Goal: Task Accomplishment & Management: Manage account settings

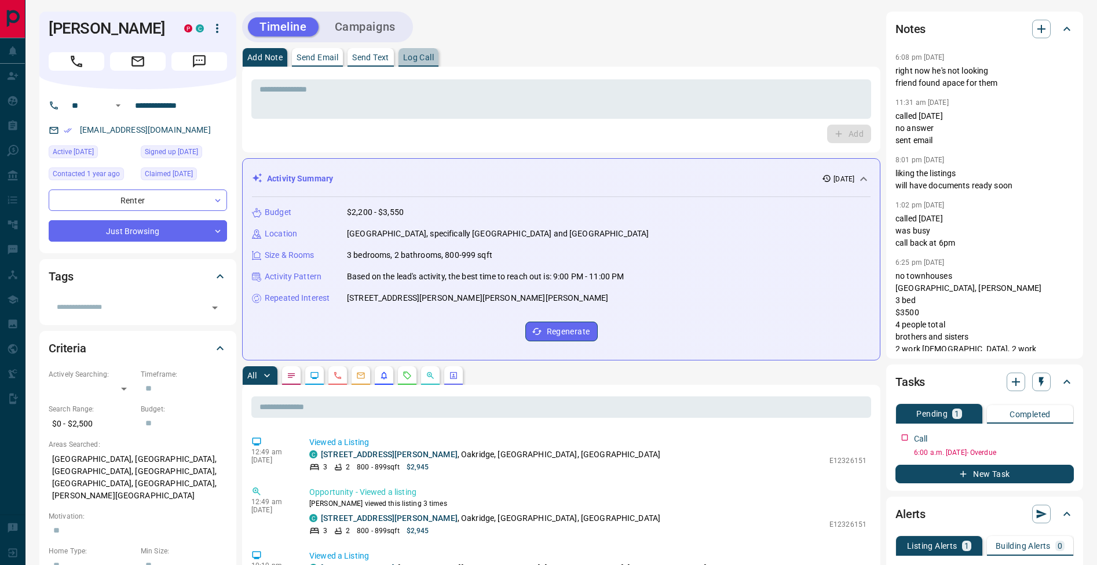
click at [427, 63] on button "Log Call" at bounding box center [419, 57] width 40 height 19
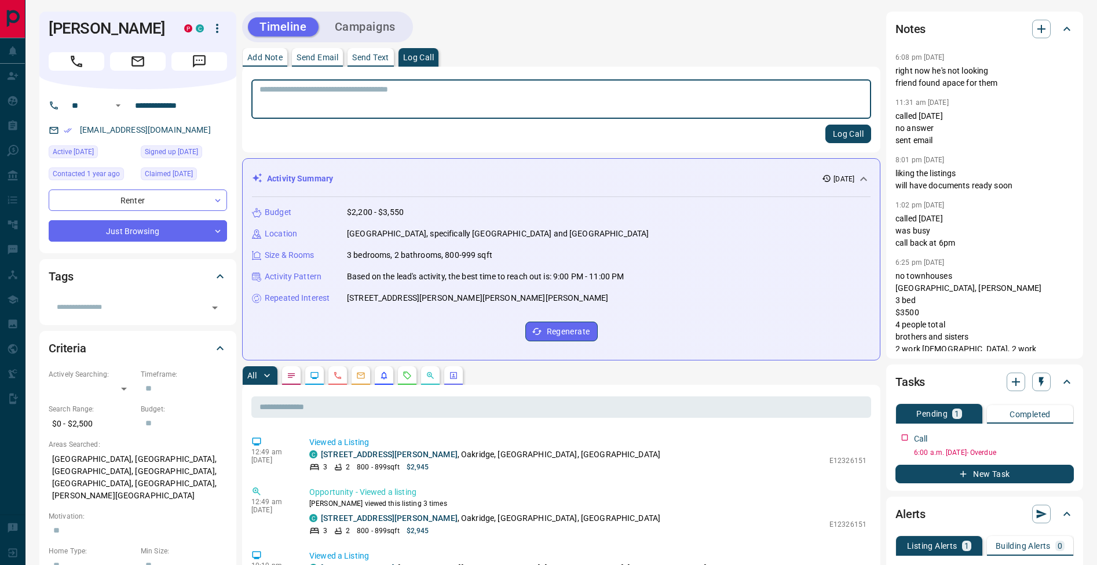
click at [845, 134] on button "Log Call" at bounding box center [848, 134] width 46 height 19
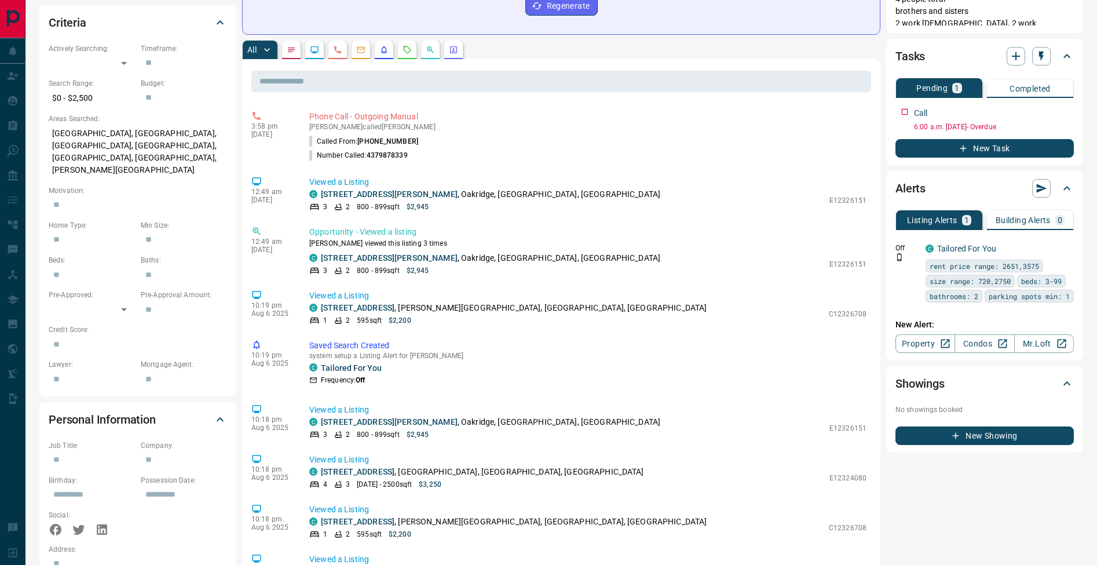
scroll to position [72, 0]
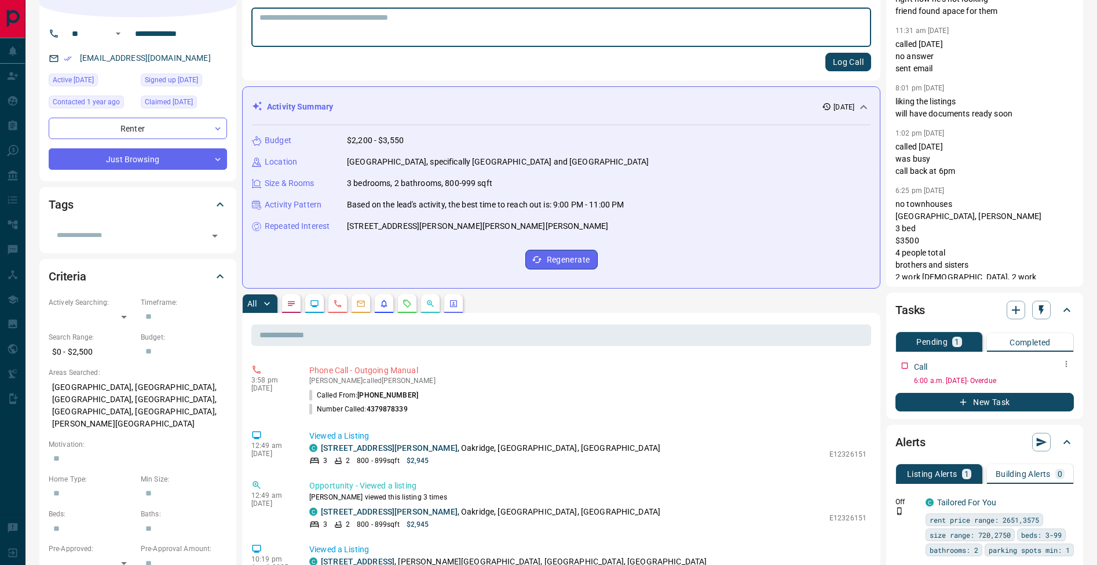
click at [1067, 362] on icon "button" at bounding box center [1066, 363] width 9 height 9
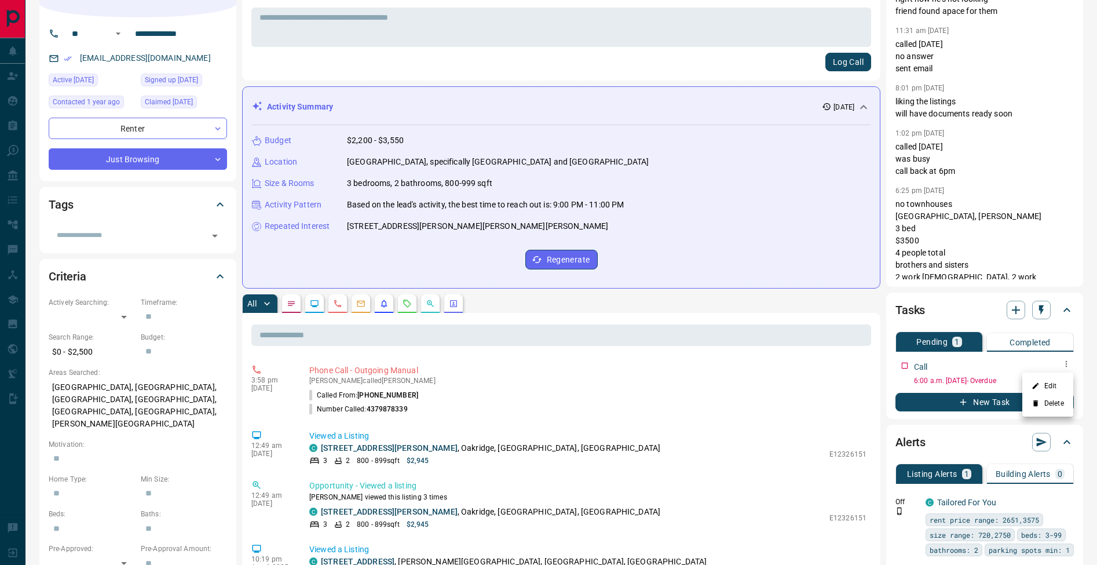
click at [1058, 381] on li "Edit" at bounding box center [1047, 385] width 51 height 17
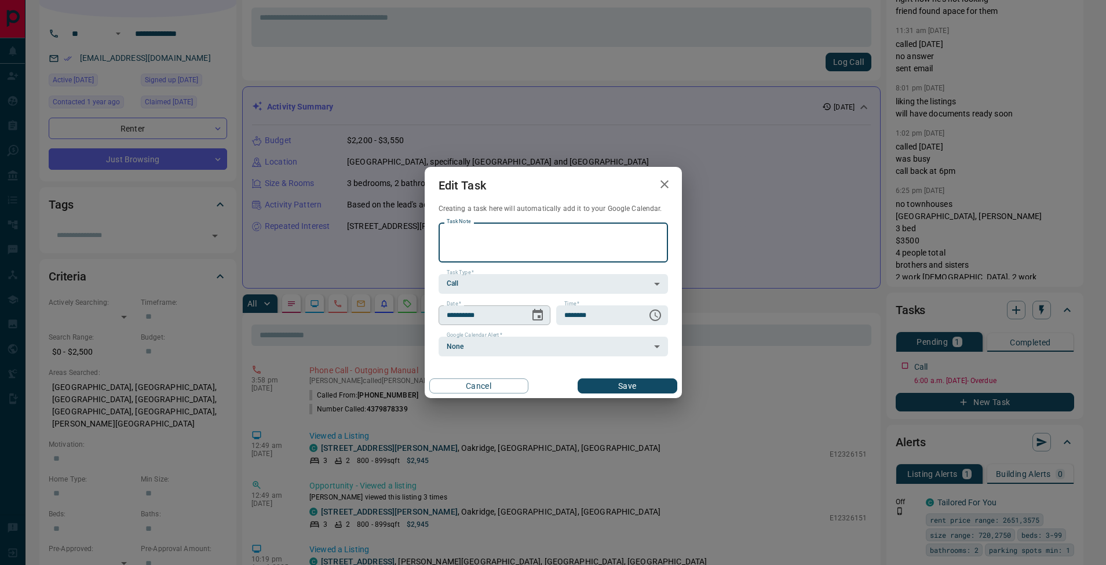
click at [537, 315] on icon "Choose date, selected date is Aug 12, 2025" at bounding box center [538, 315] width 14 height 14
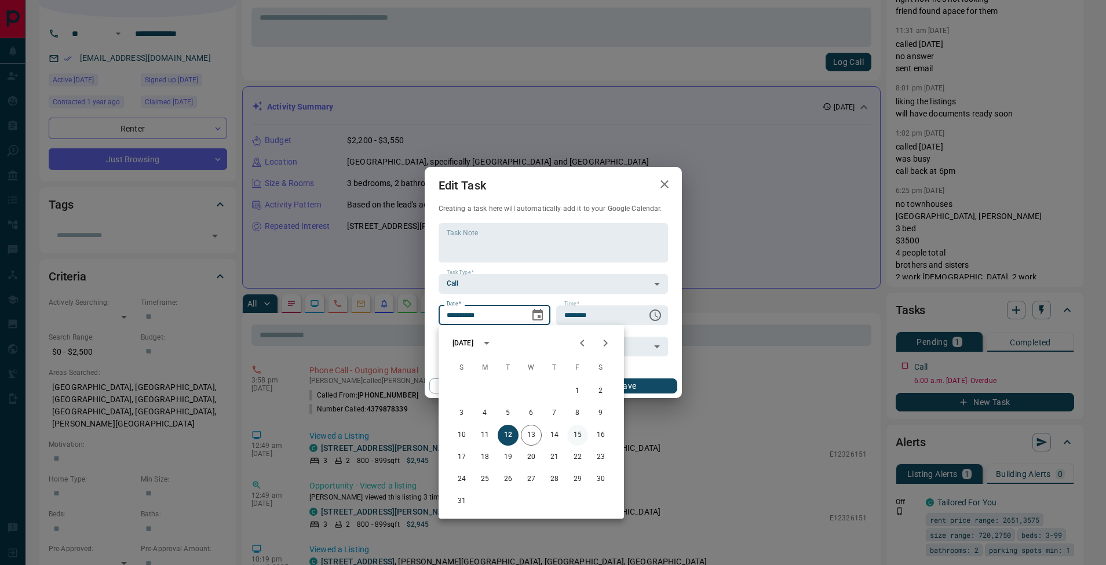
click at [576, 436] on button "15" at bounding box center [577, 435] width 21 height 21
type input "**********"
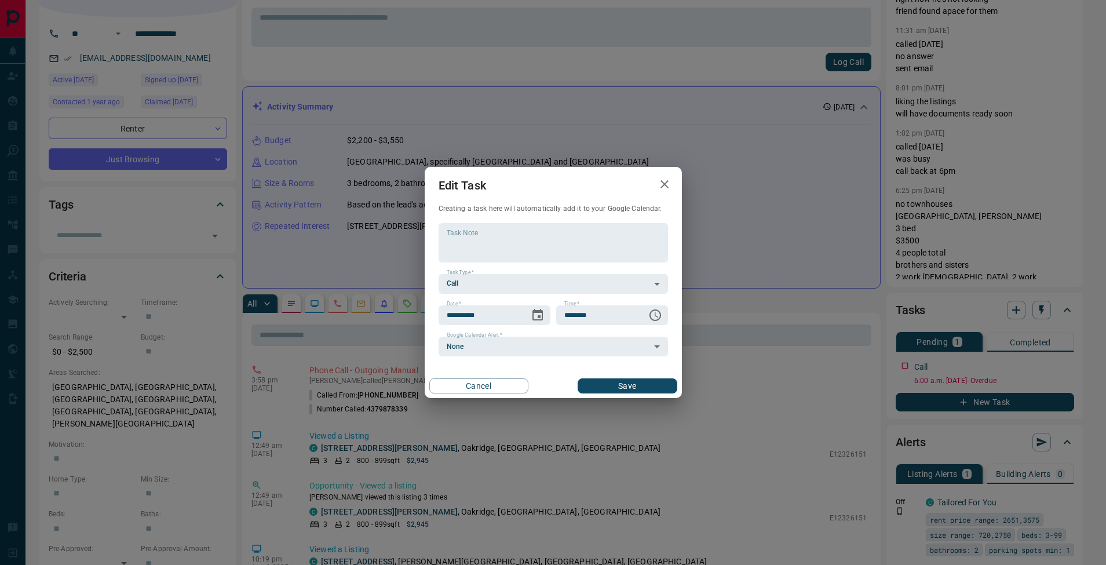
click at [640, 376] on div "Cancel Save" at bounding box center [553, 386] width 257 height 24
click at [642, 379] on button "Save" at bounding box center [627, 385] width 99 height 15
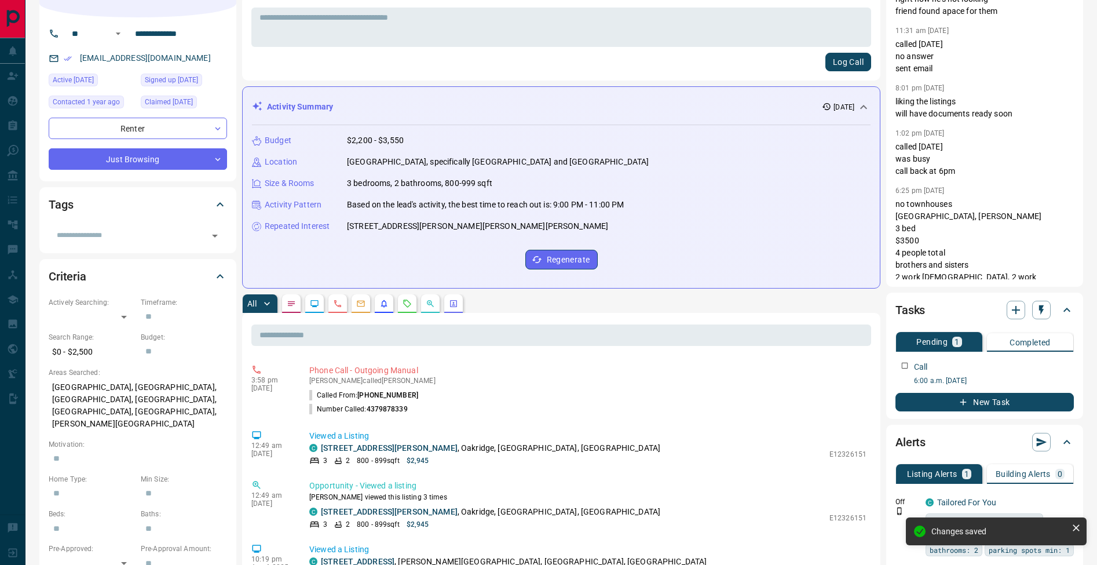
scroll to position [0, 0]
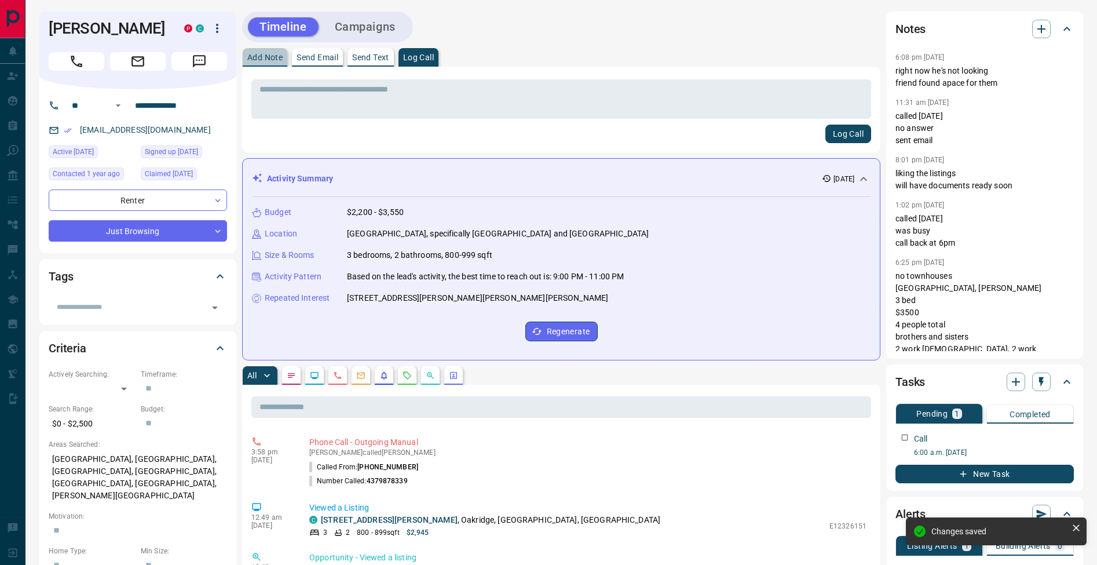
click at [259, 52] on button "Add Note" at bounding box center [265, 57] width 45 height 19
click at [277, 100] on textarea at bounding box center [562, 100] width 604 height 30
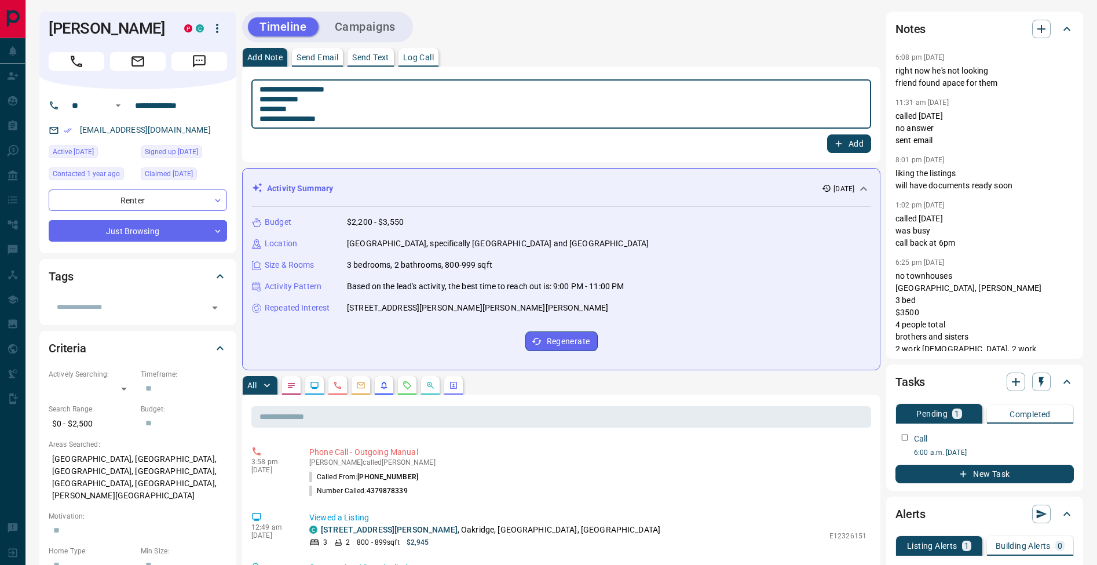
click at [263, 107] on textarea "**********" at bounding box center [562, 104] width 604 height 39
type textarea "**********"
click at [848, 148] on button "Add" at bounding box center [849, 143] width 44 height 19
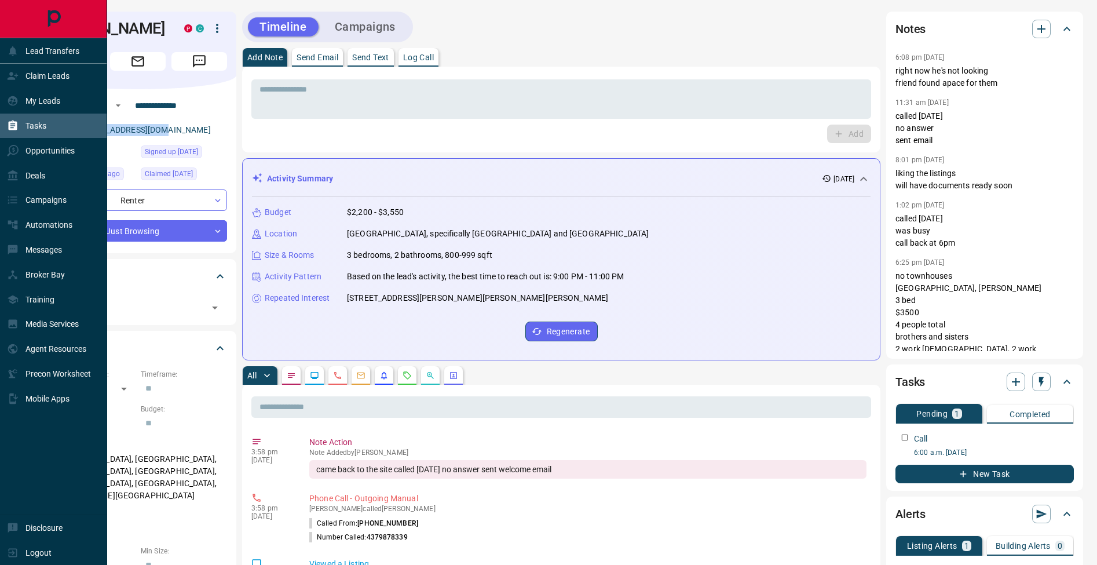
click at [14, 122] on icon at bounding box center [13, 125] width 9 height 10
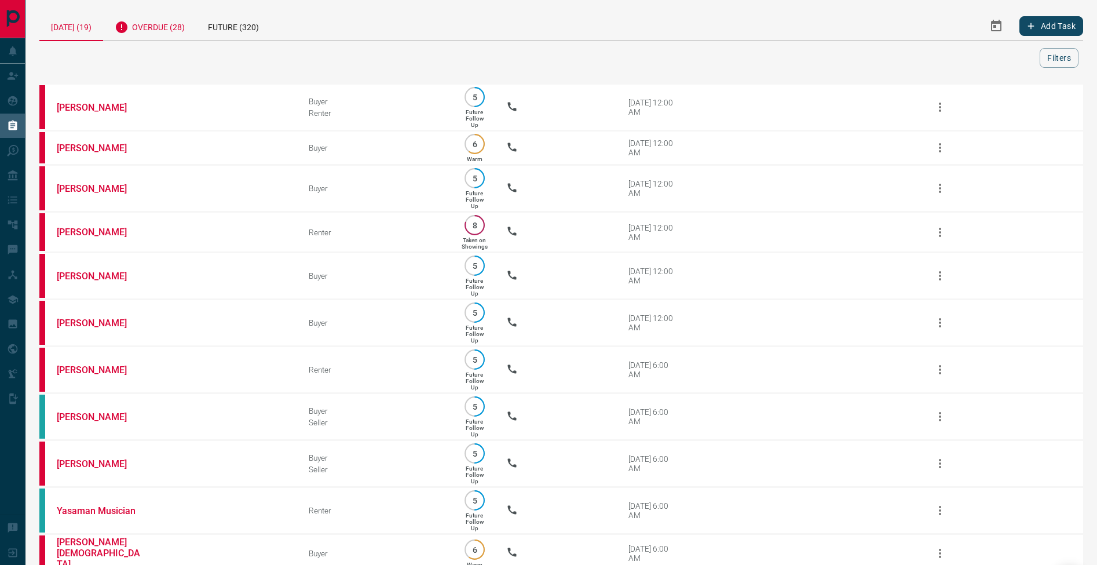
click at [192, 30] on div "Overdue (28)" at bounding box center [149, 26] width 93 height 28
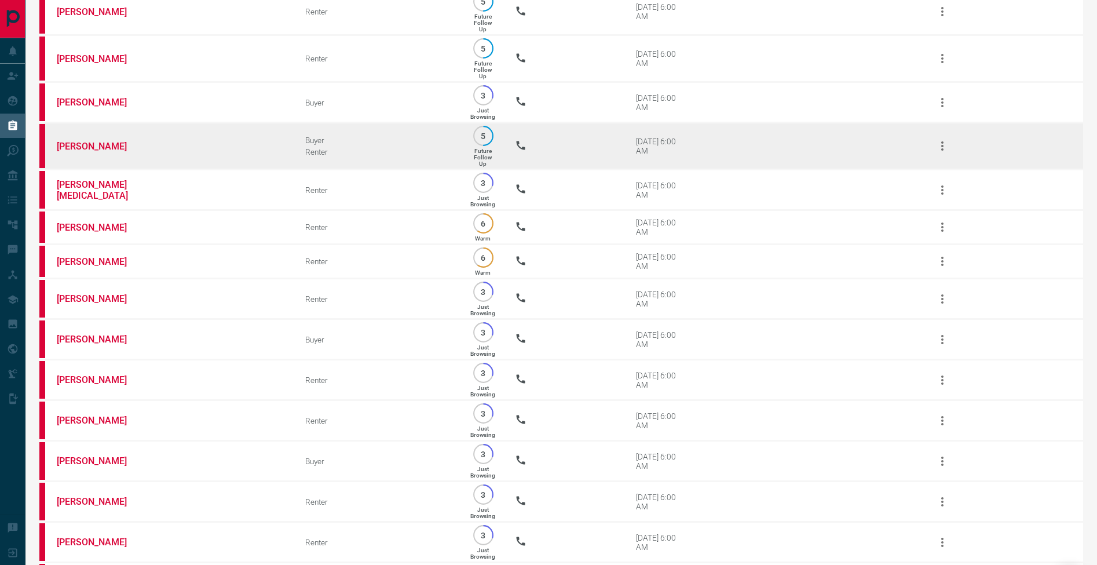
scroll to position [787, 0]
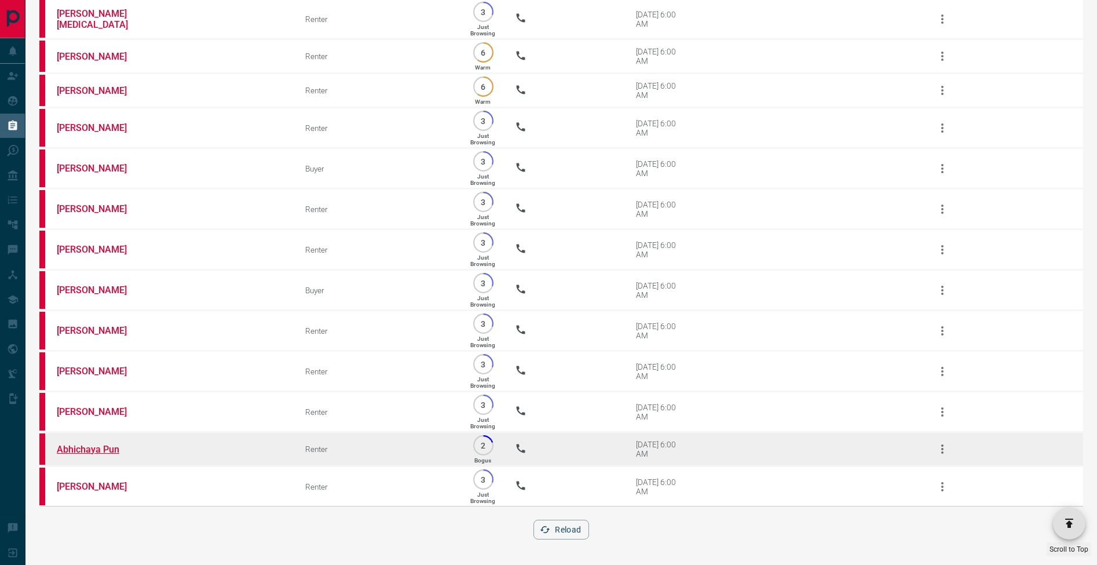
click at [98, 448] on link "Abhichaya Pun" at bounding box center [100, 449] width 87 height 11
